Goal: Task Accomplishment & Management: Complete application form

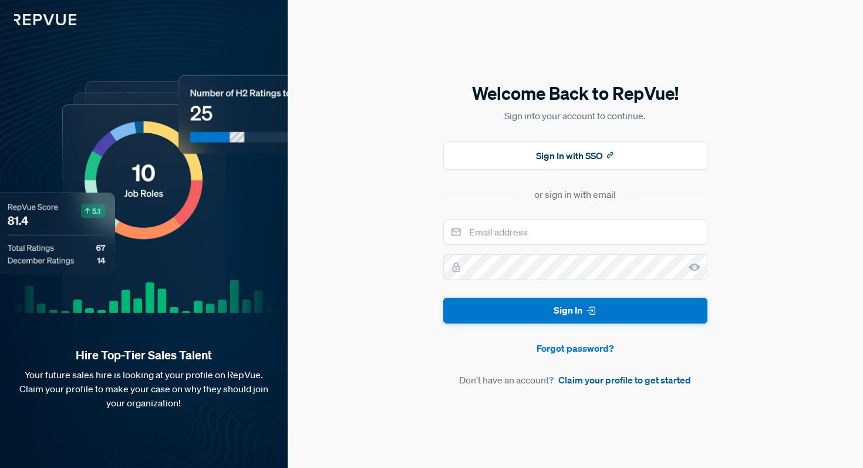
click at [590, 385] on link "Claim your profile to get started" at bounding box center [624, 380] width 133 height 14
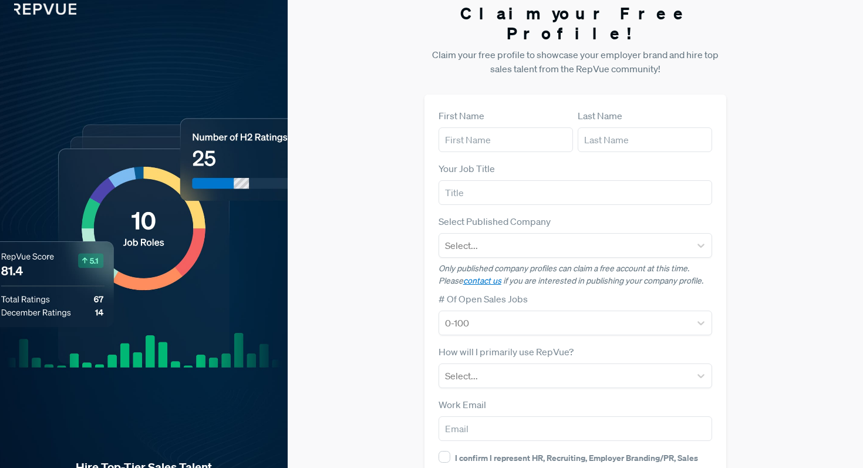
scroll to position [8, 0]
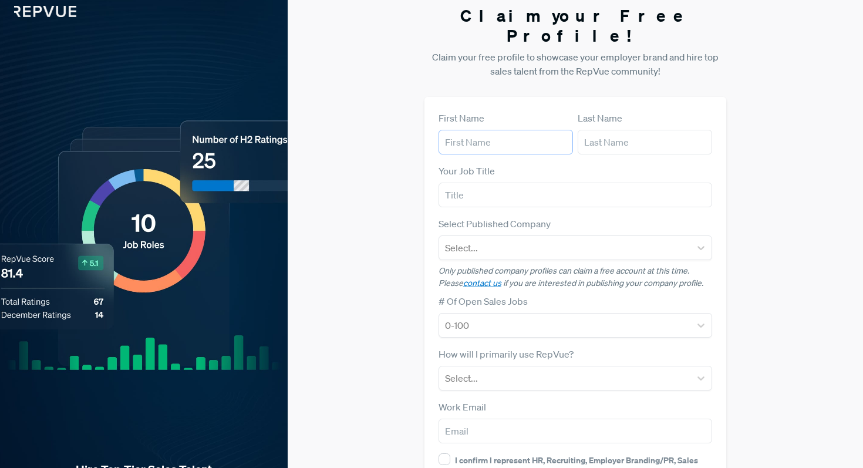
click at [495, 130] on input "text" at bounding box center [506, 142] width 134 height 25
type input "[PERSON_NAME]"
click at [467, 183] on input "text" at bounding box center [576, 195] width 274 height 25
type input "E"
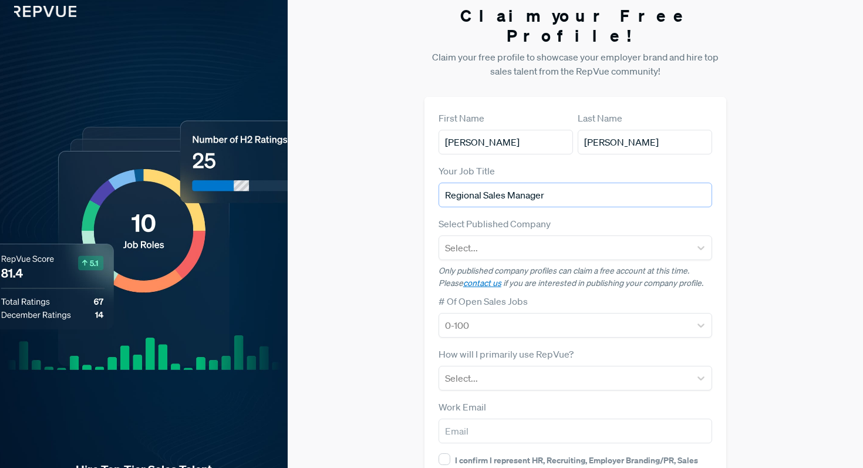
click at [558, 183] on input "Regional Sales Manager" at bounding box center [576, 195] width 274 height 25
type input "Enterprise Account Executive"
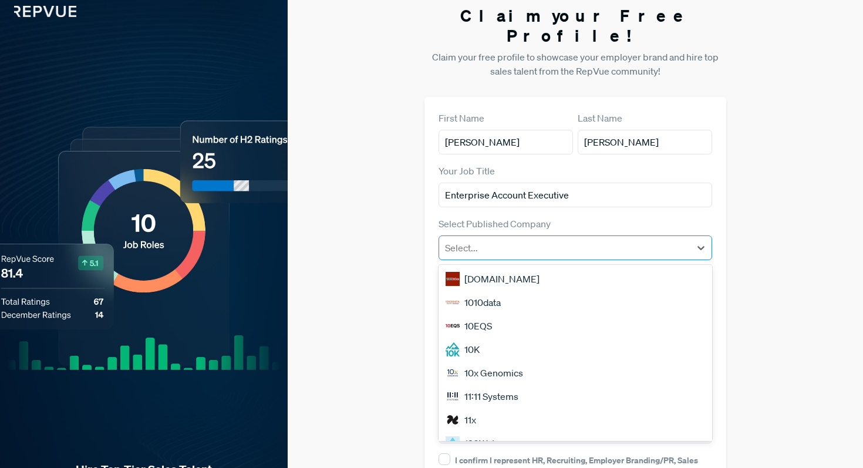
click at [590, 237] on div "Select..." at bounding box center [565, 247] width 252 height 21
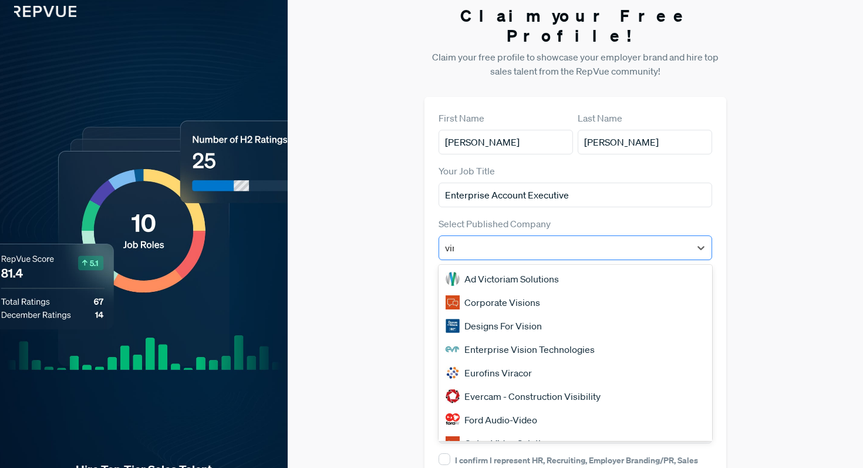
type input "vimeo"
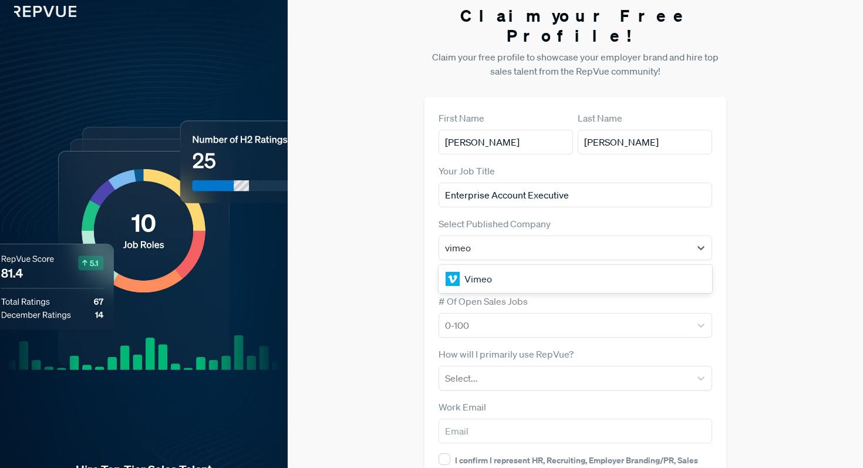
click at [548, 267] on div "Vimeo" at bounding box center [576, 278] width 274 height 23
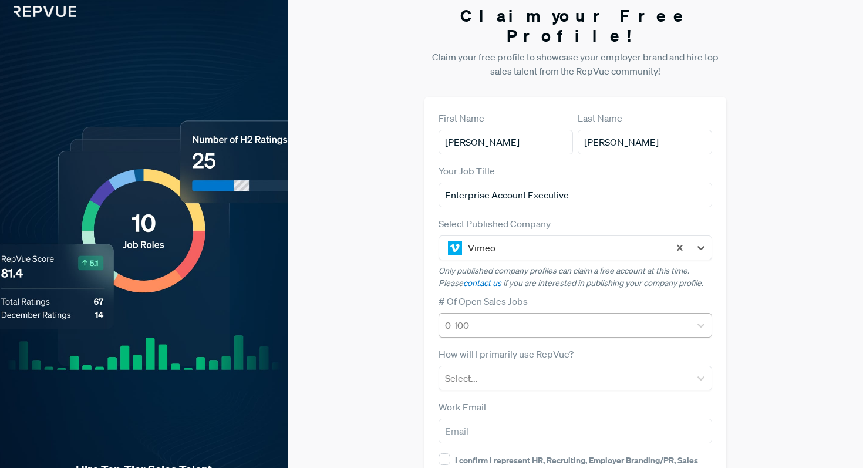
click at [493, 317] on div at bounding box center [565, 325] width 240 height 16
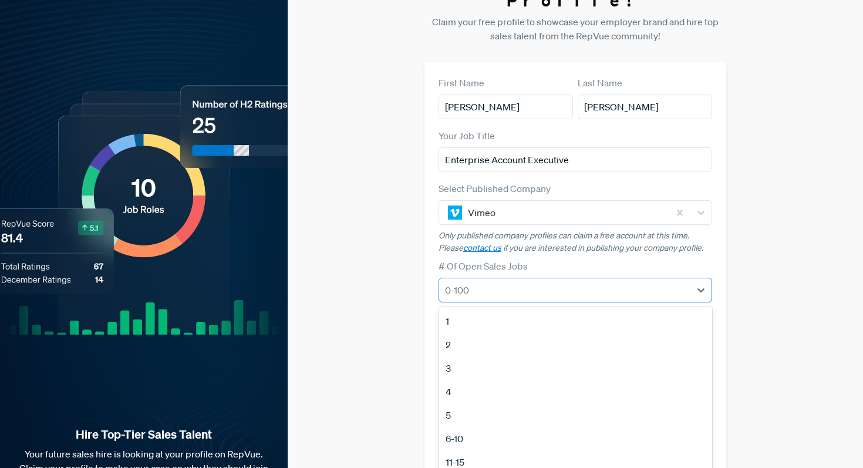
scroll to position [43, 0]
click at [474, 403] on div "5" at bounding box center [576, 414] width 274 height 23
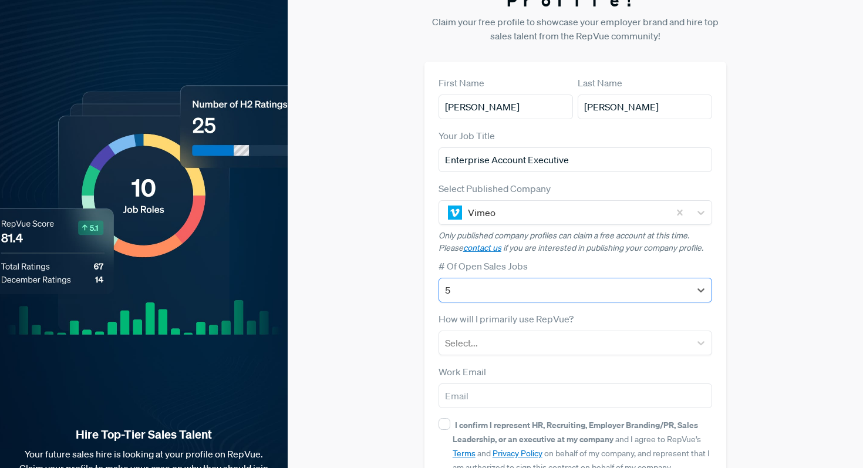
click at [510, 282] on div at bounding box center [565, 290] width 240 height 16
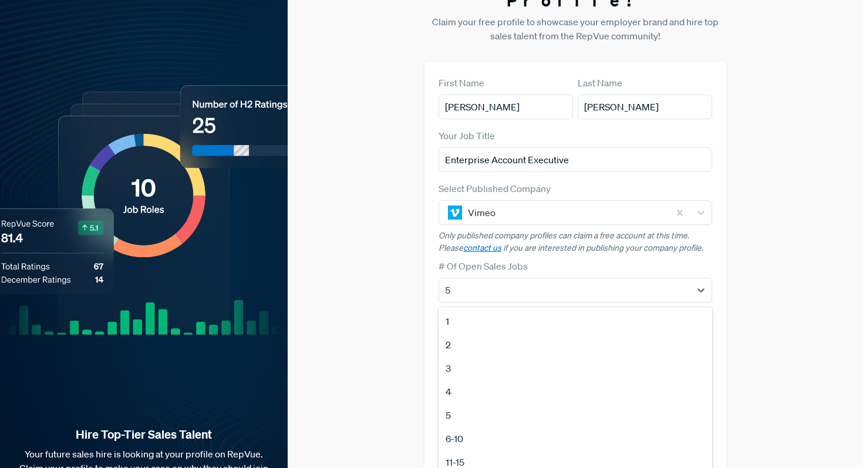
click at [493, 356] on div "3" at bounding box center [576, 367] width 274 height 23
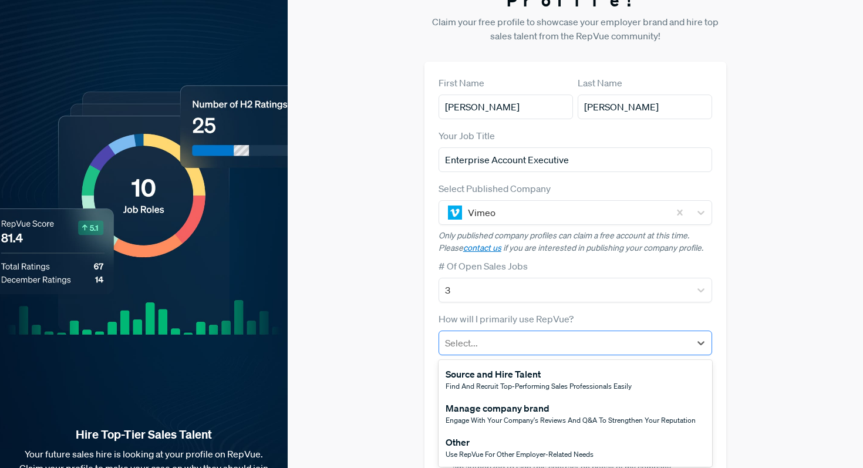
click at [538, 335] on div at bounding box center [565, 343] width 240 height 16
click at [565, 435] on div "Other" at bounding box center [520, 442] width 148 height 14
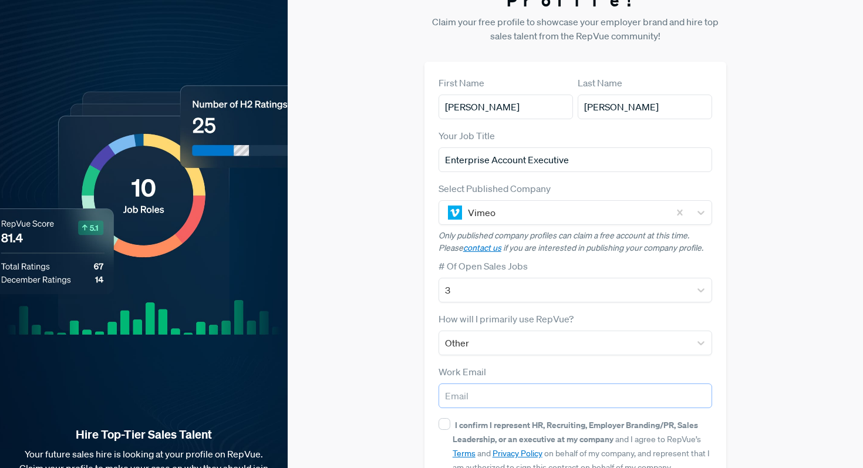
click at [530, 383] on input "email" at bounding box center [576, 395] width 274 height 25
type input "[PERSON_NAME][EMAIL_ADDRESS][PERSON_NAME][DOMAIN_NAME]"
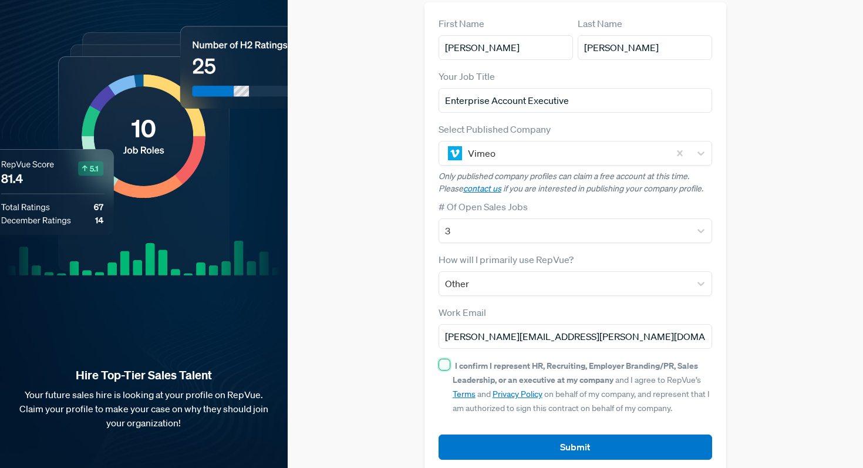
click at [445, 359] on input "I confirm I represent HR, Recruiting, Employer Branding/PR, Sales Leadership, o…" at bounding box center [445, 365] width 12 height 12
checkbox input "true"
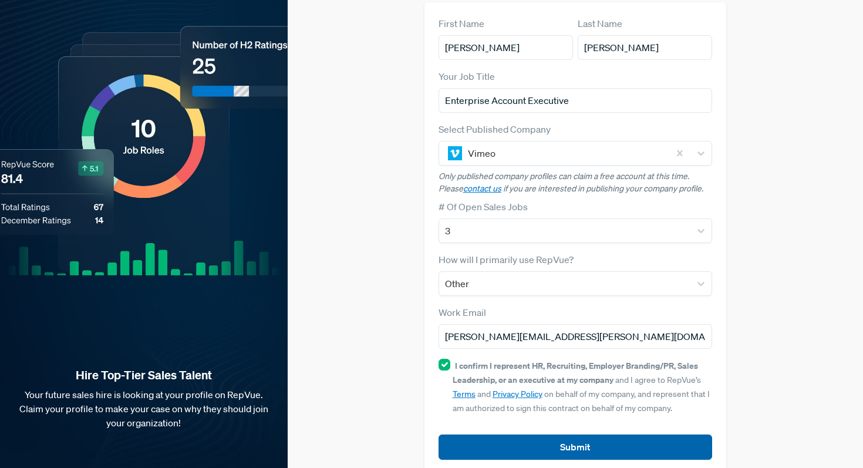
click at [564, 435] on button "Submit" at bounding box center [576, 447] width 274 height 25
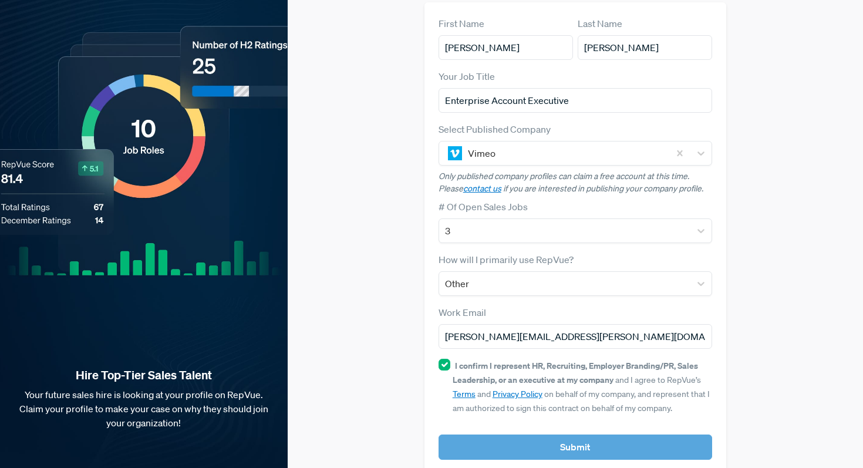
scroll to position [0, 0]
